Goal: Task Accomplishment & Management: Complete application form

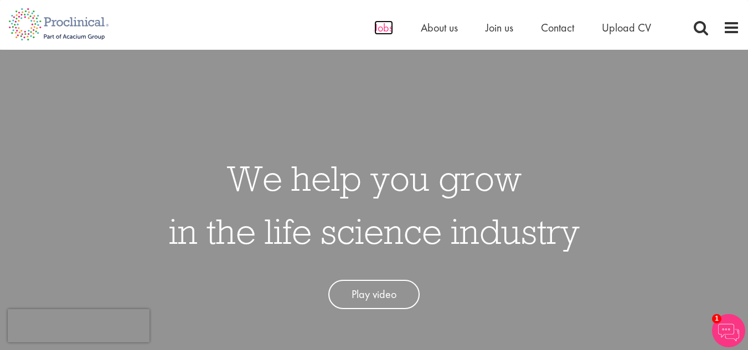
click at [392, 29] on span "Jobs" at bounding box center [383, 27] width 19 height 14
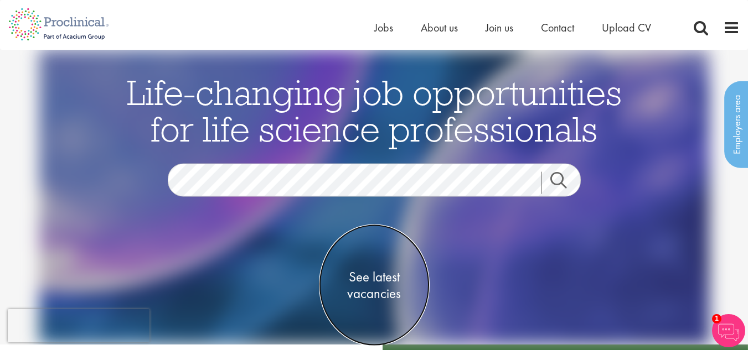
click at [378, 275] on span "See latest vacancies" at bounding box center [374, 285] width 111 height 33
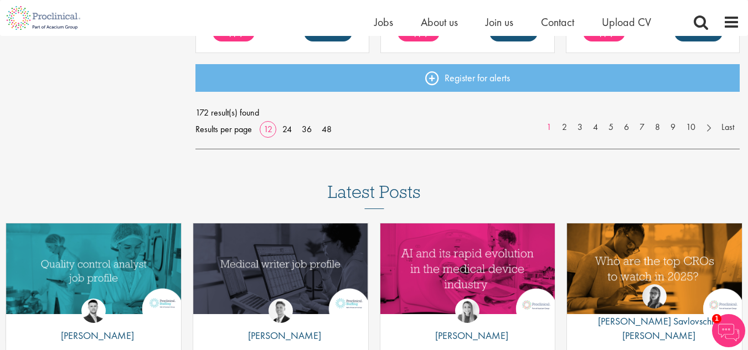
scroll to position [996, 0]
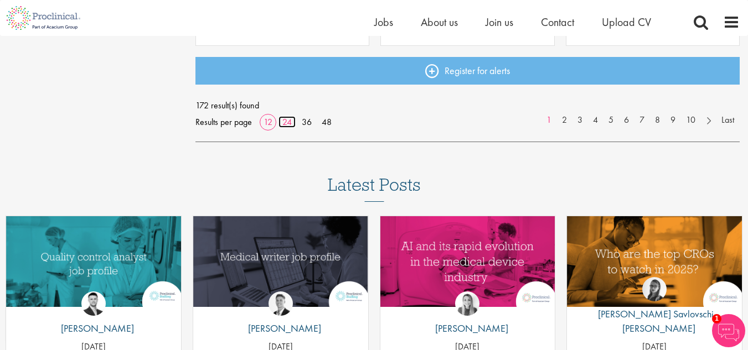
click at [288, 119] on link "24" at bounding box center [286, 122] width 17 height 12
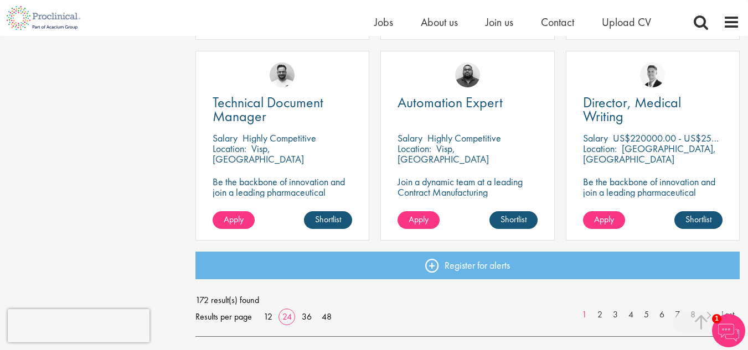
scroll to position [1633, 0]
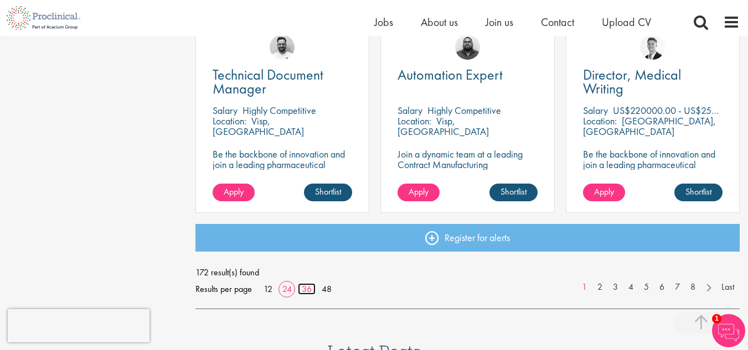
click at [305, 286] on link "36" at bounding box center [307, 289] width 18 height 12
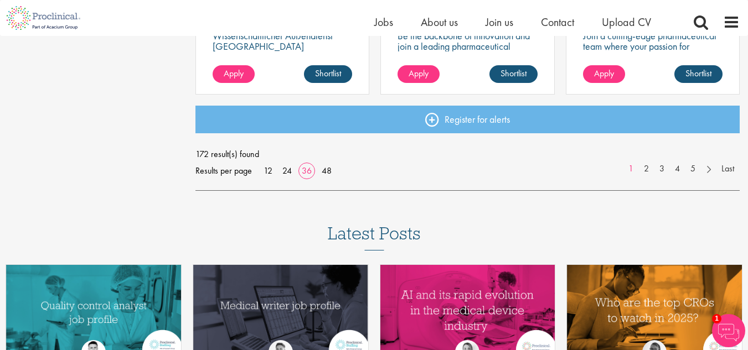
scroll to position [2555, 0]
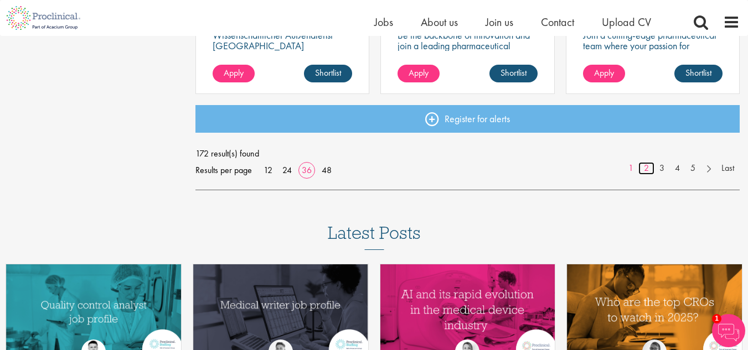
click at [642, 165] on link "2" at bounding box center [646, 168] width 16 height 13
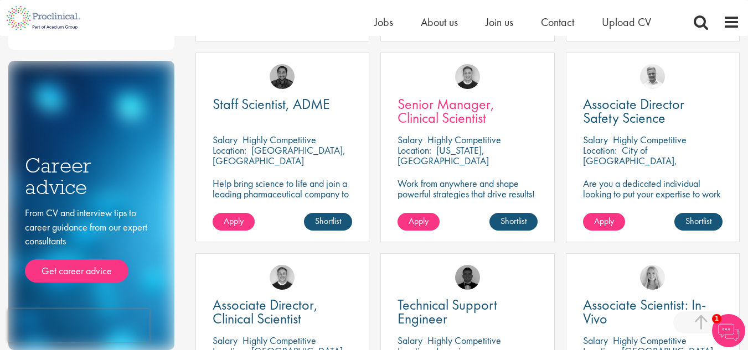
scroll to position [618, 0]
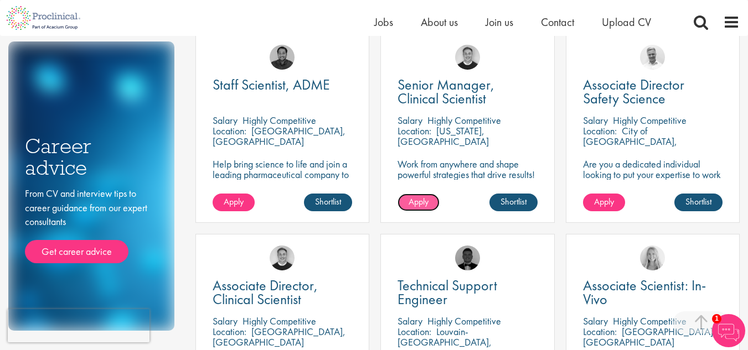
click at [423, 203] on span "Apply" at bounding box center [418, 202] width 20 height 12
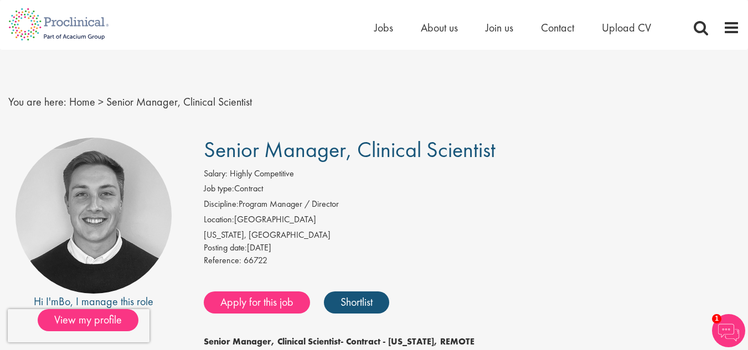
click at [494, 182] on div "Salary: Highly Competitive" at bounding box center [472, 175] width 536 height 15
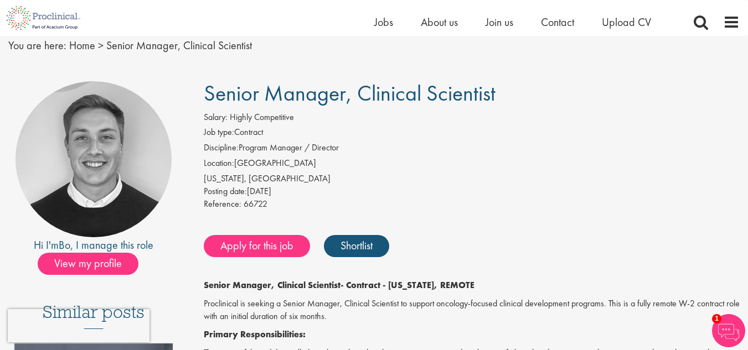
scroll to position [46, 0]
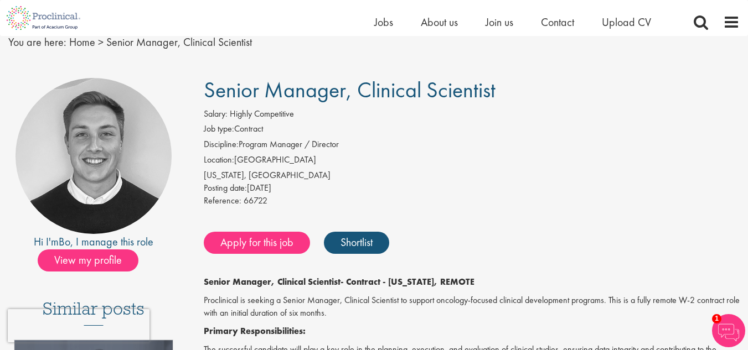
click at [490, 153] on li "Discipline: Program Manager / Director" at bounding box center [472, 145] width 536 height 15
